Goal: Task Accomplishment & Management: Manage account settings

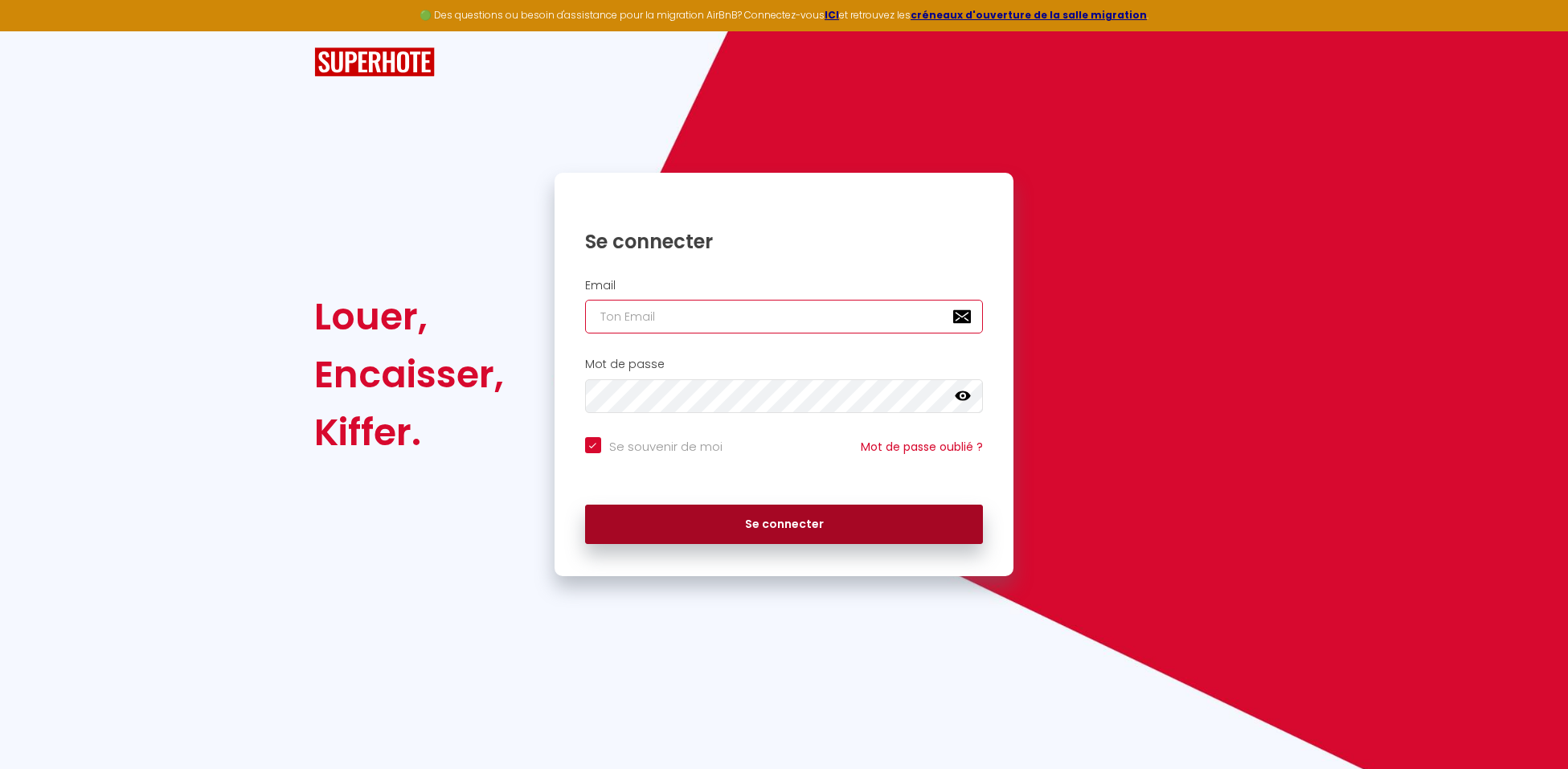
type input "[EMAIL_ADDRESS][DOMAIN_NAME]"
click at [631, 509] on button "Se connecter" at bounding box center [784, 525] width 398 height 40
checkbox input "true"
